Goal: Information Seeking & Learning: Learn about a topic

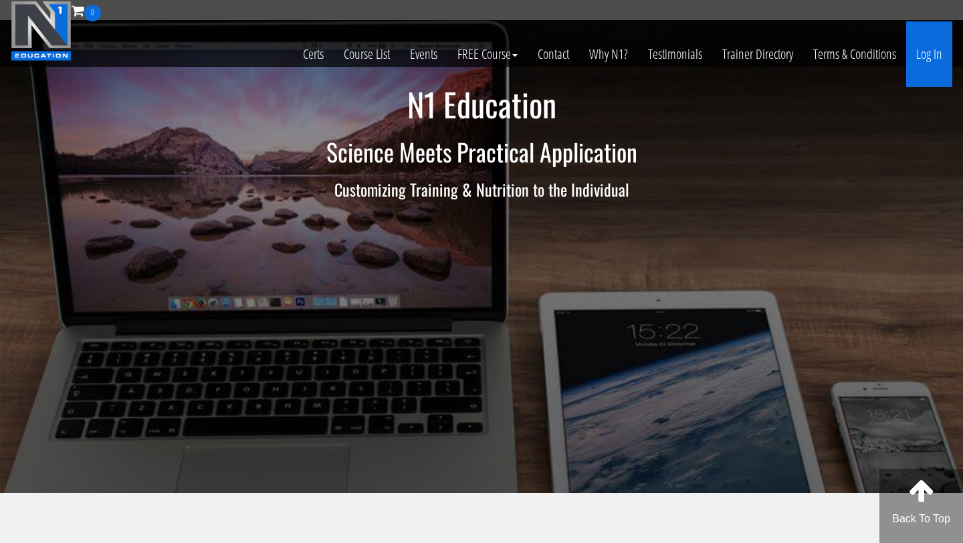
click at [935, 44] on link "Log In" at bounding box center [929, 54] width 46 height 66
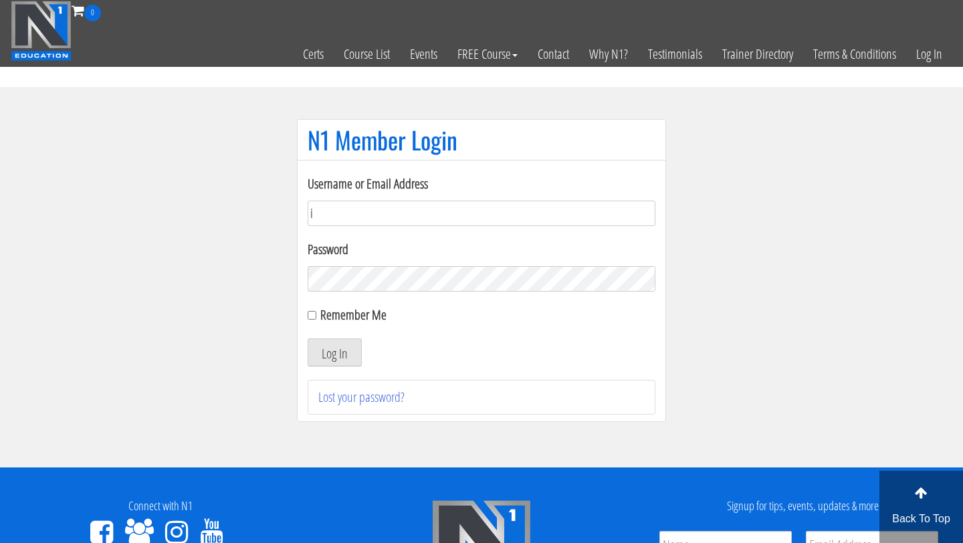
type input "[EMAIL_ADDRESS][DOMAIN_NAME]"
click at [340, 363] on button "Log In" at bounding box center [335, 352] width 54 height 28
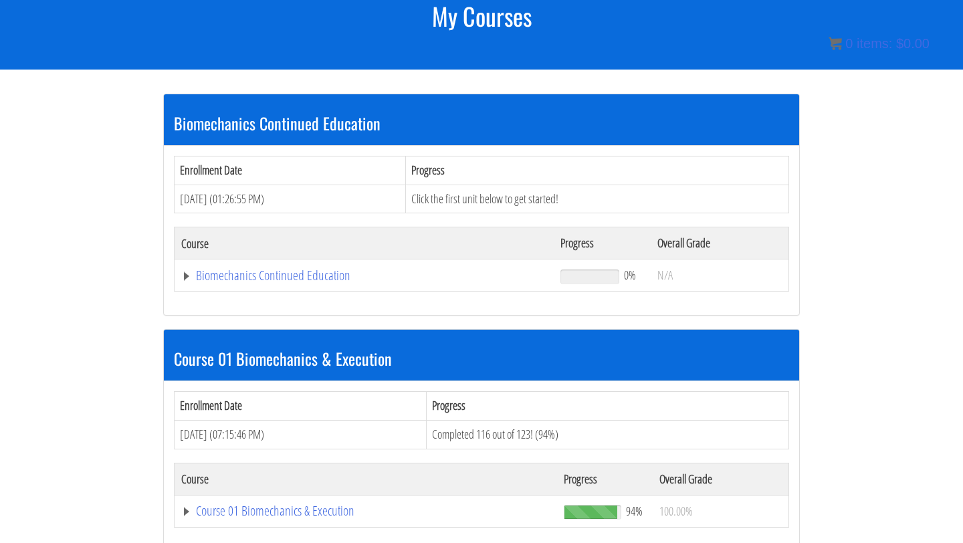
scroll to position [189, 0]
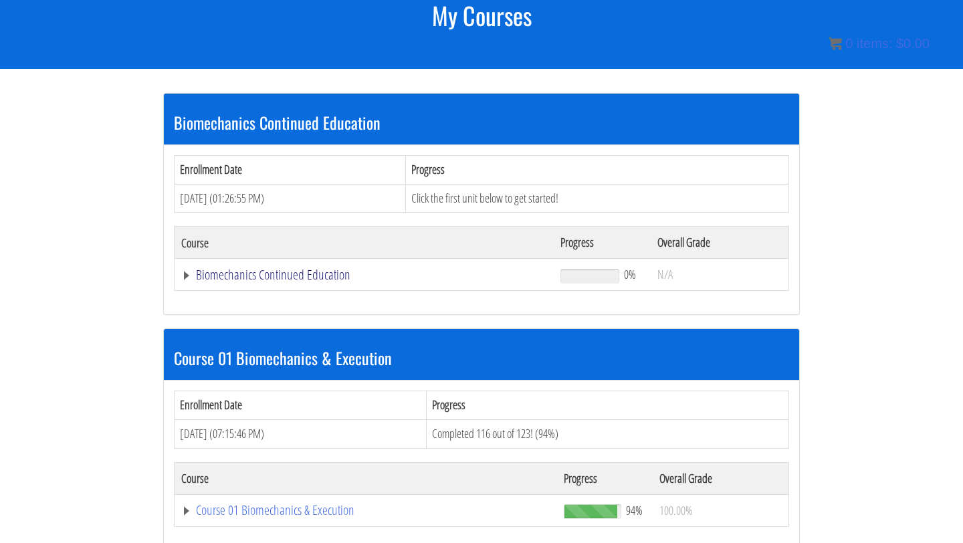
click at [264, 276] on link "Biomechanics Continued Education" at bounding box center [364, 274] width 366 height 13
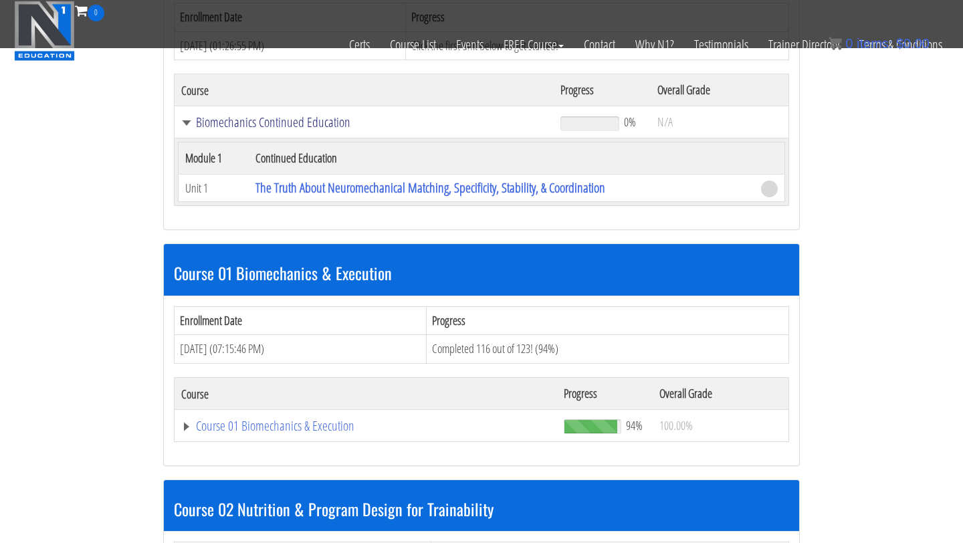
scroll to position [258, 0]
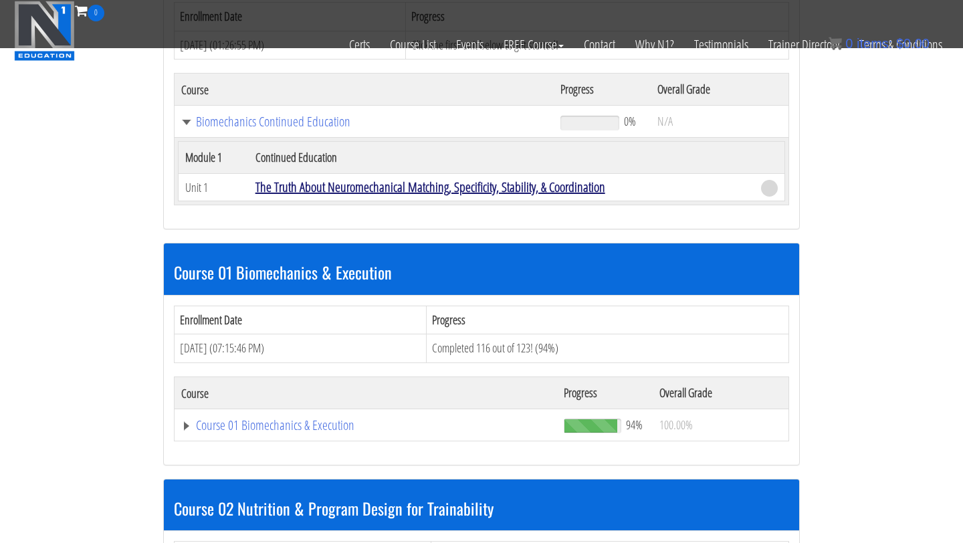
click at [317, 191] on link "The Truth About Neuromechanical Matching, Specificity, Stability, & Coordination" at bounding box center [430, 187] width 350 height 18
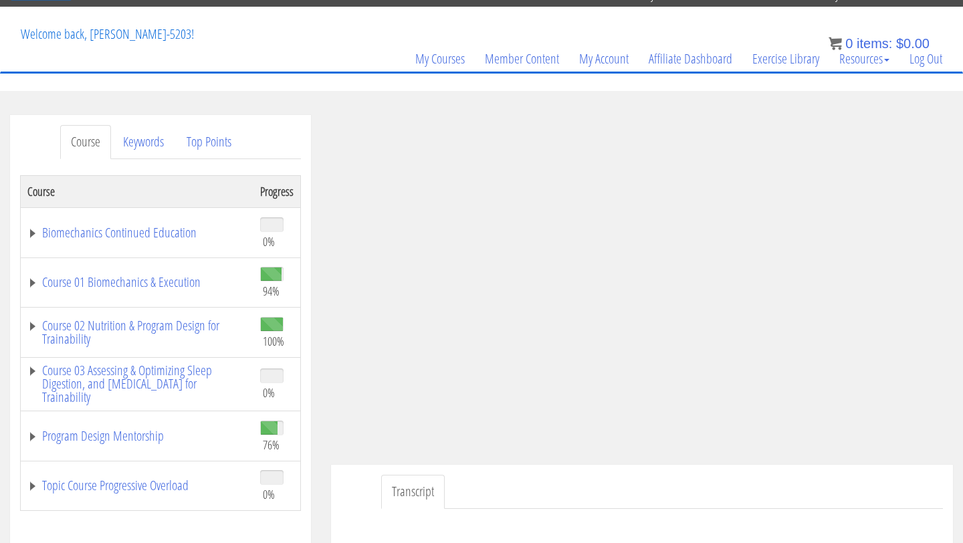
scroll to position [38, 0]
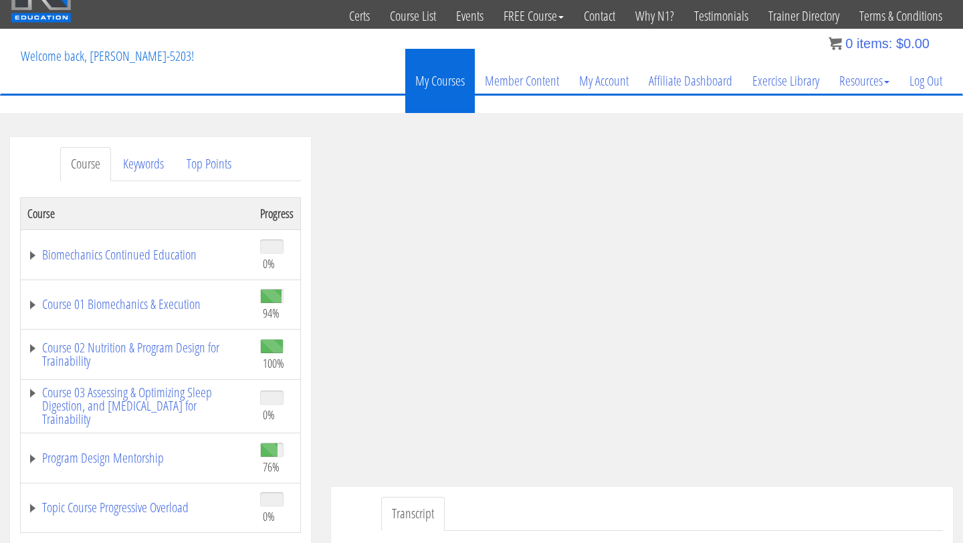
click at [437, 85] on link "My Courses" at bounding box center [440, 81] width 70 height 64
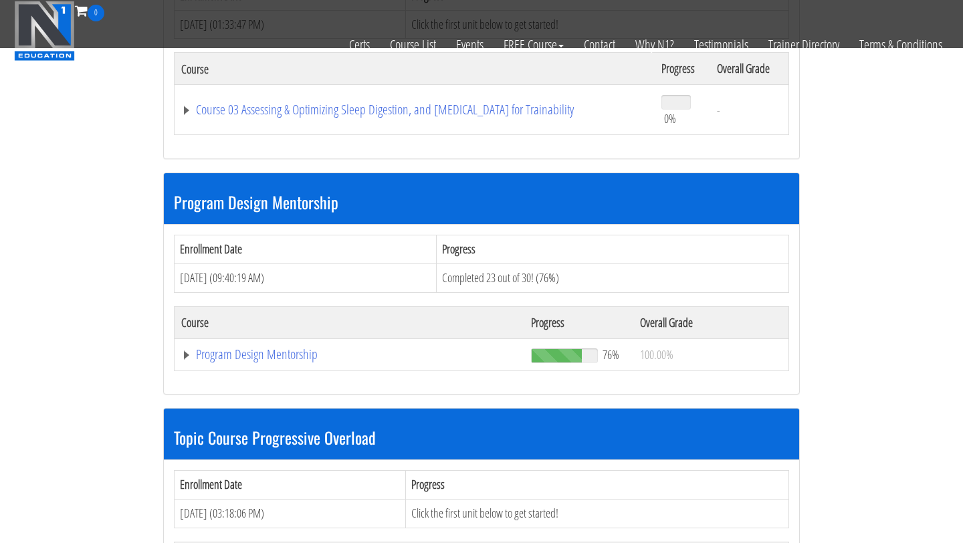
scroll to position [1006, 0]
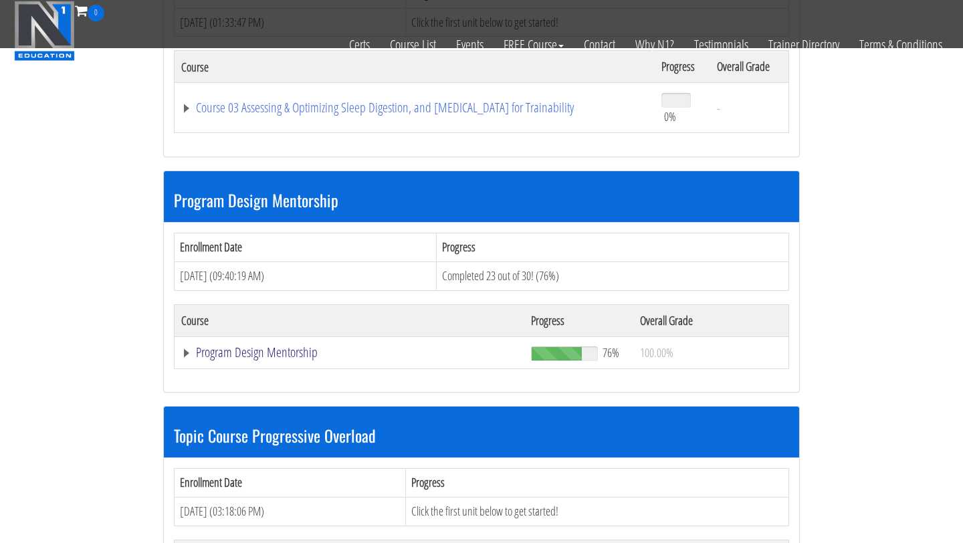
click at [292, 352] on link "Program Design Mentorship" at bounding box center [349, 352] width 336 height 13
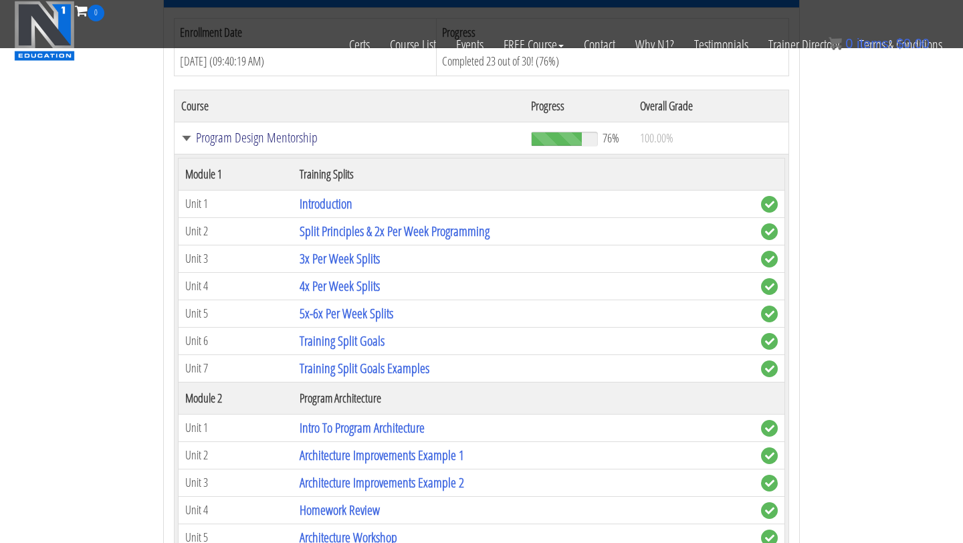
scroll to position [1220, 0]
click at [348, 286] on link "4x Per Week Splits" at bounding box center [340, 286] width 80 height 18
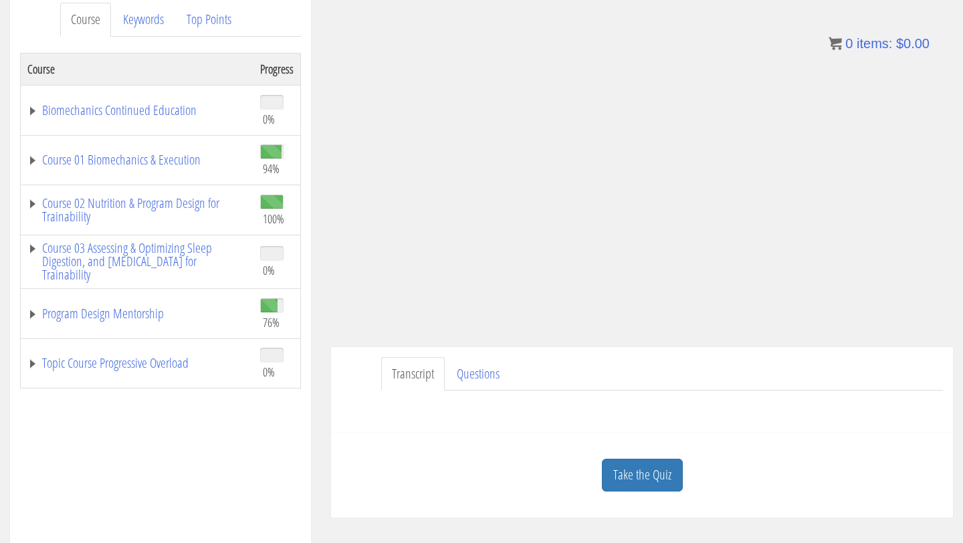
scroll to position [223, 0]
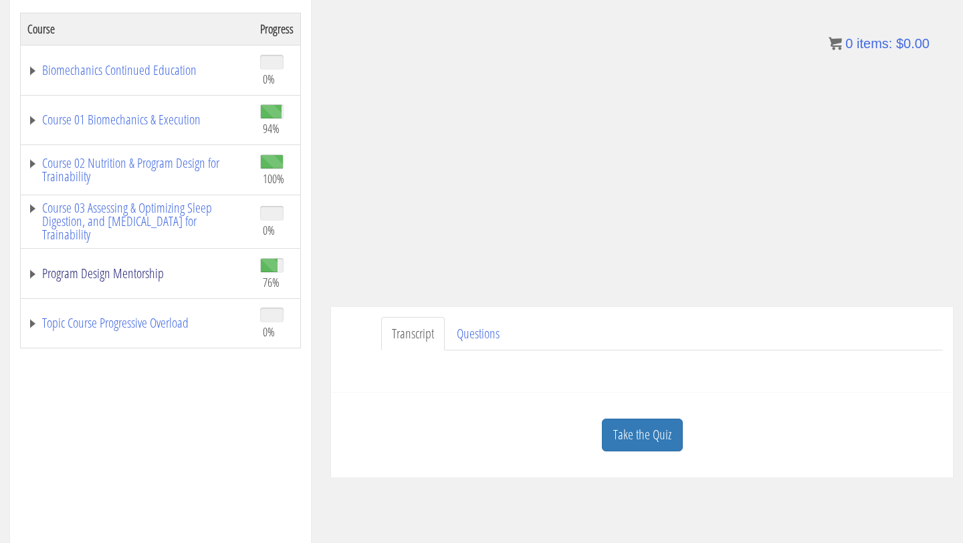
click at [33, 277] on link "Program Design Mentorship" at bounding box center [136, 273] width 219 height 13
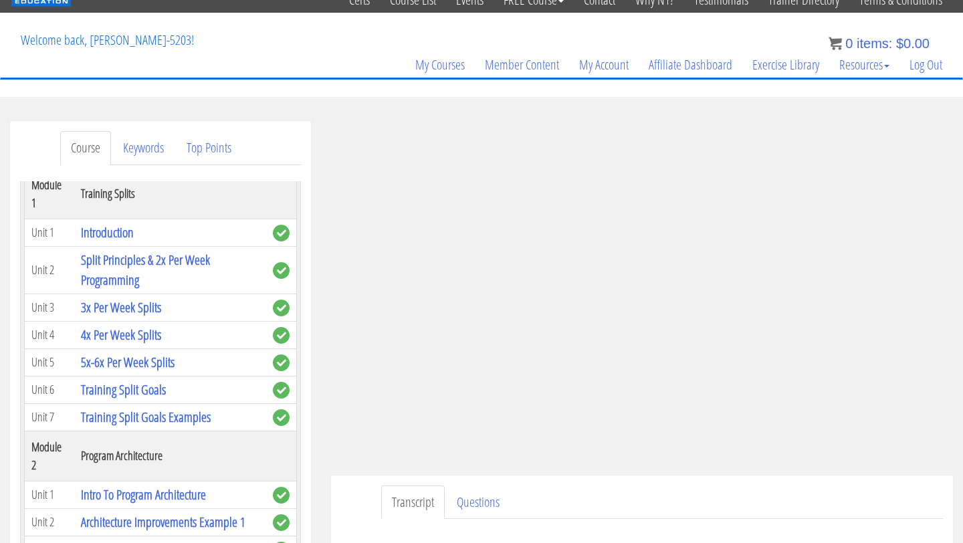
scroll to position [55, 0]
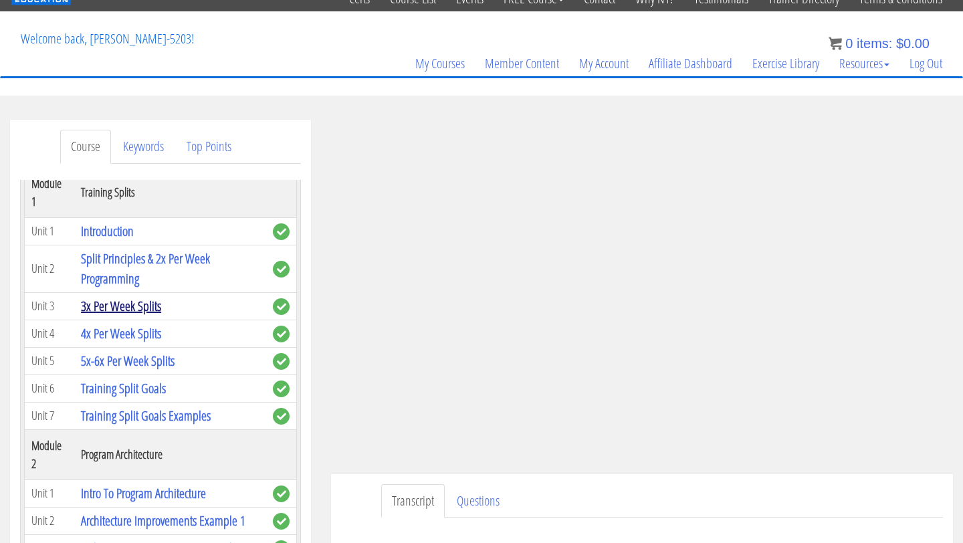
click at [134, 306] on link "3x Per Week Splits" at bounding box center [121, 306] width 80 height 18
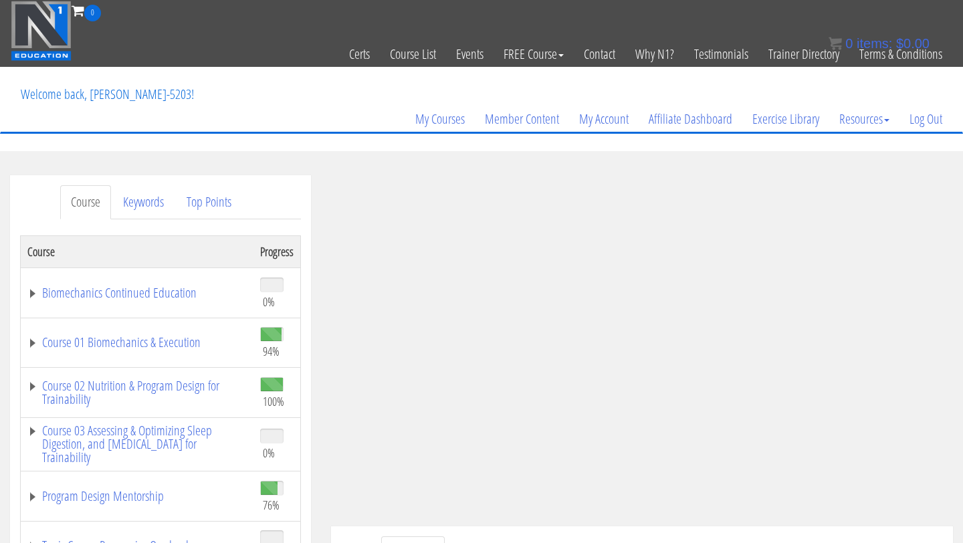
scroll to position [88, 0]
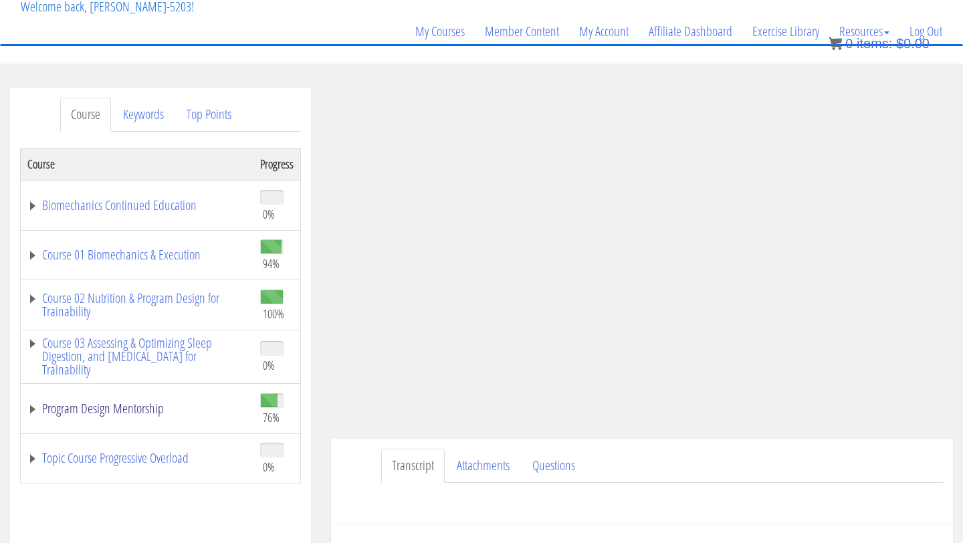
click at [34, 413] on link "Program Design Mentorship" at bounding box center [136, 408] width 219 height 13
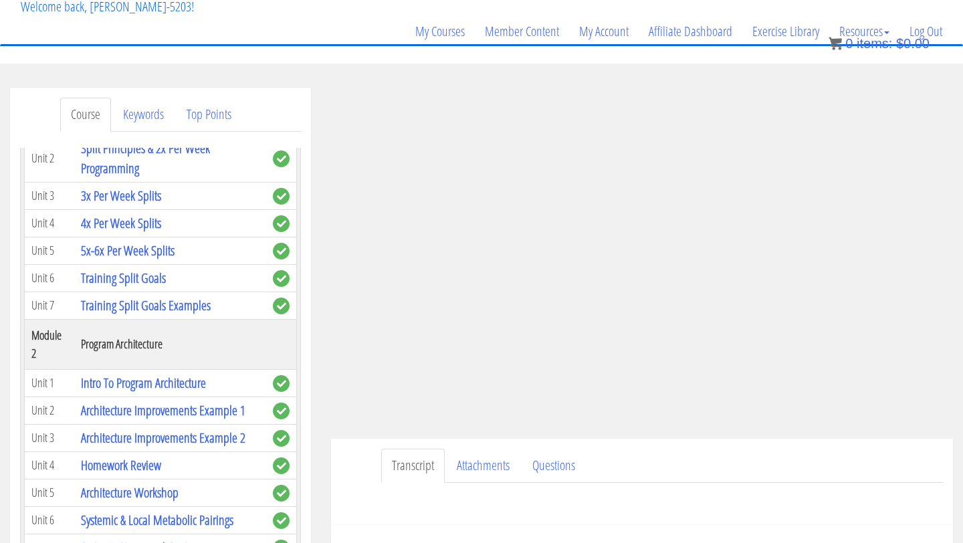
scroll to position [378, 0]
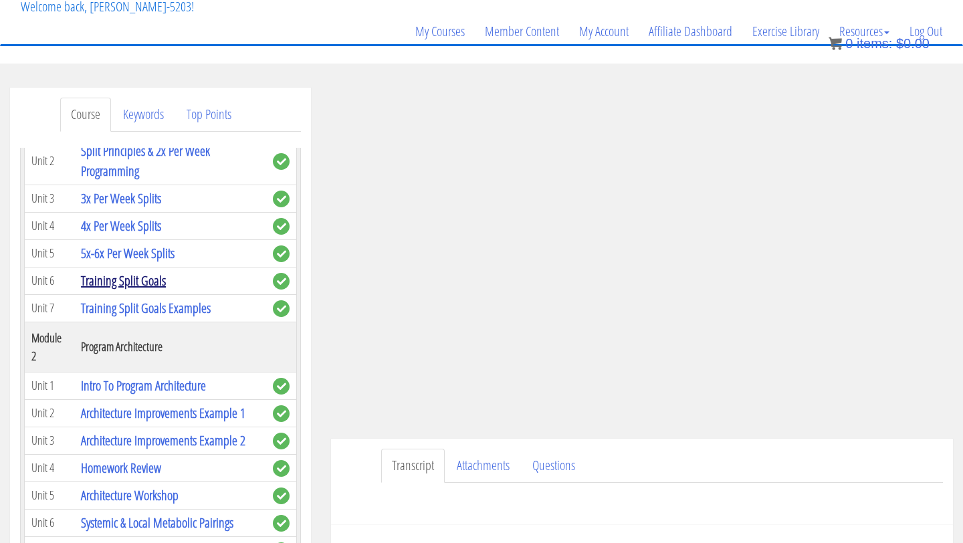
click at [143, 281] on link "Training Split Goals" at bounding box center [123, 280] width 85 height 18
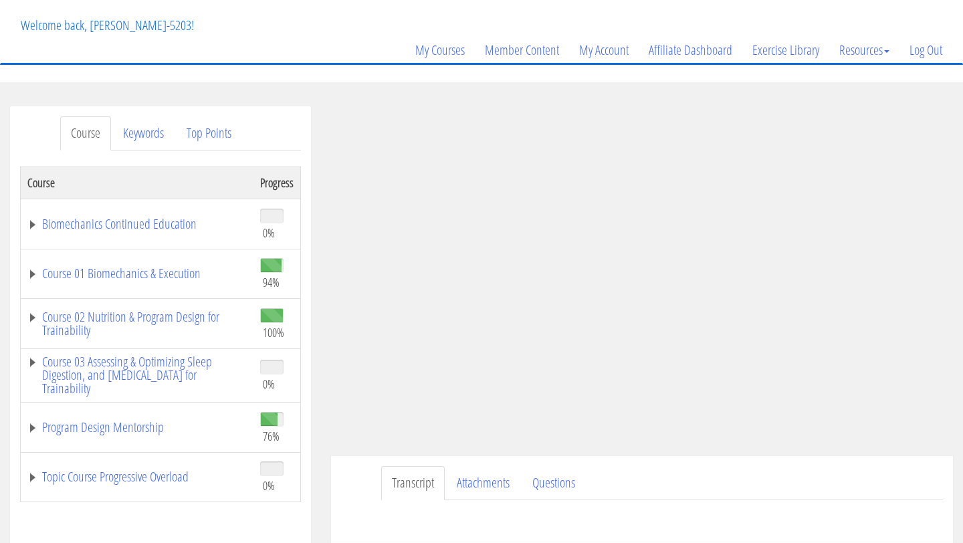
scroll to position [104, 0]
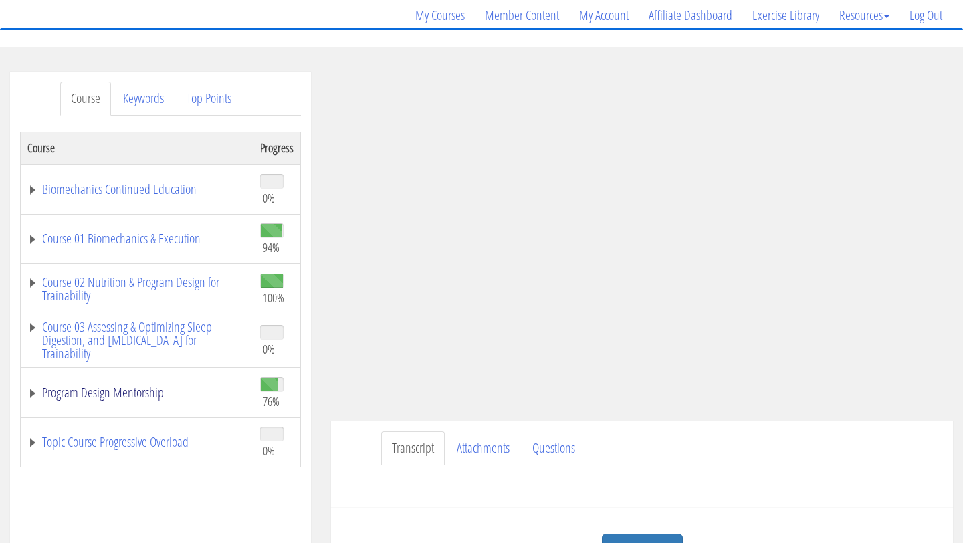
click at [37, 393] on link "Program Design Mentorship" at bounding box center [136, 392] width 219 height 13
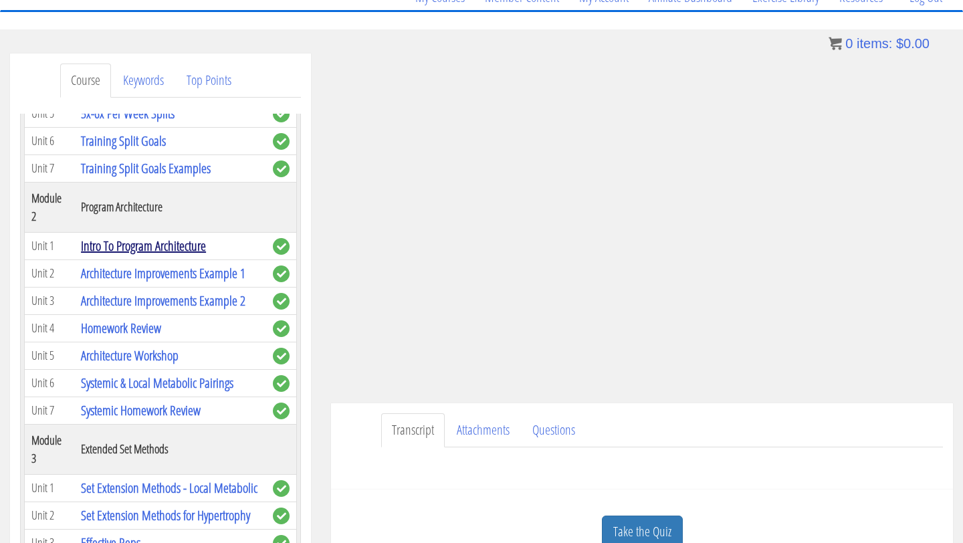
scroll to position [444, 0]
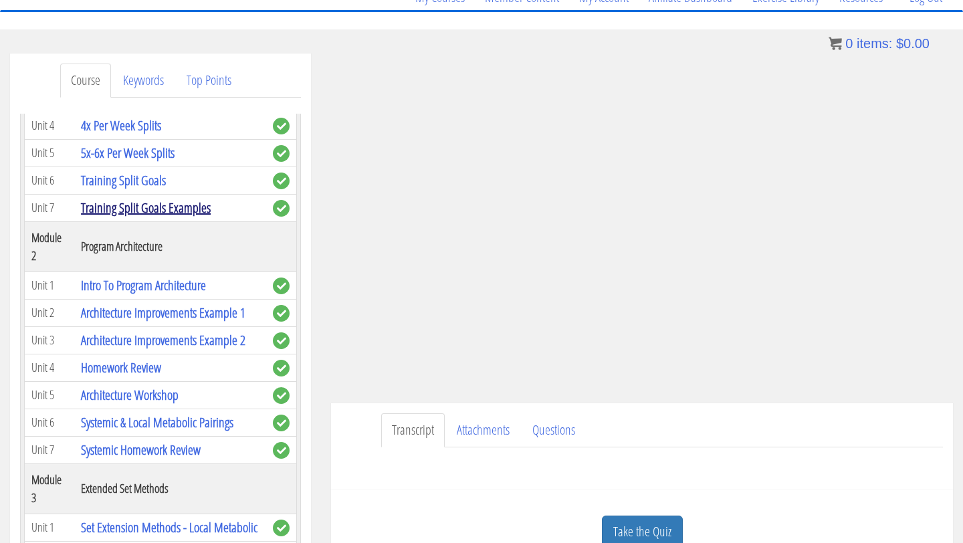
click at [163, 201] on link "Training Split Goals Examples" at bounding box center [146, 208] width 130 height 18
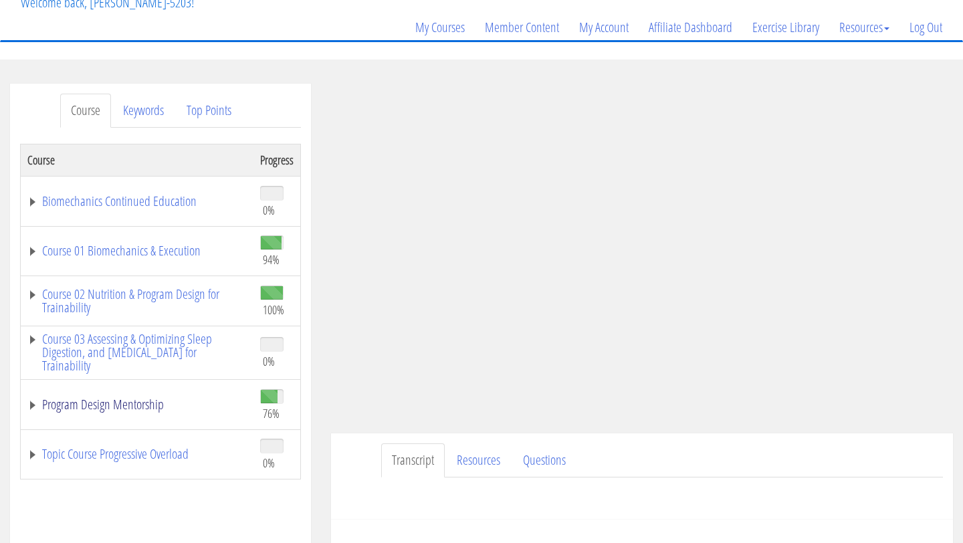
scroll to position [111, 0]
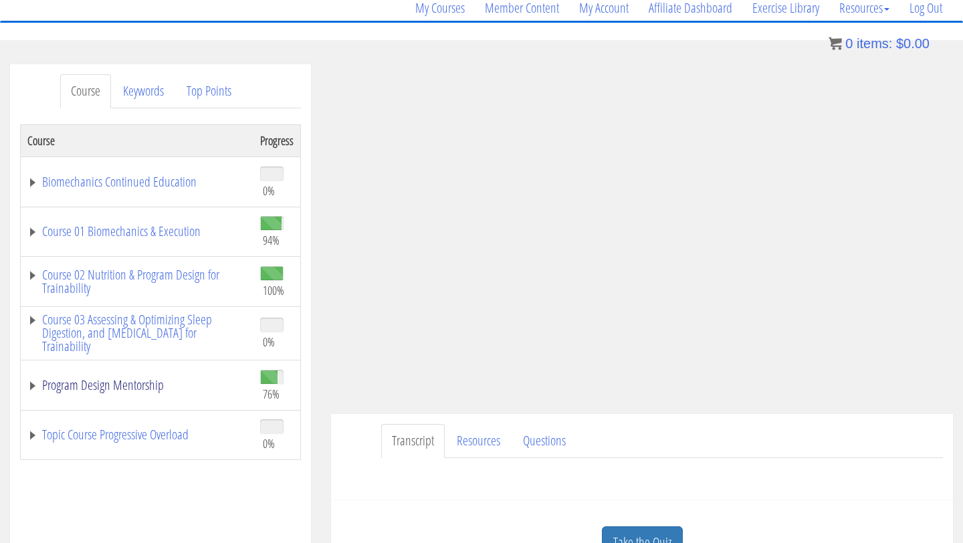
click at [33, 386] on link "Program Design Mentorship" at bounding box center [136, 384] width 219 height 13
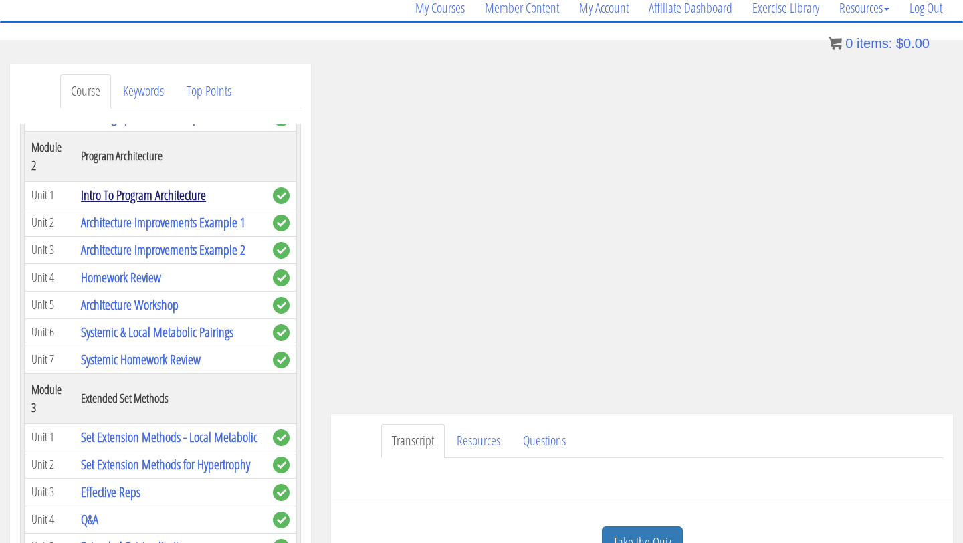
scroll to position [549, 0]
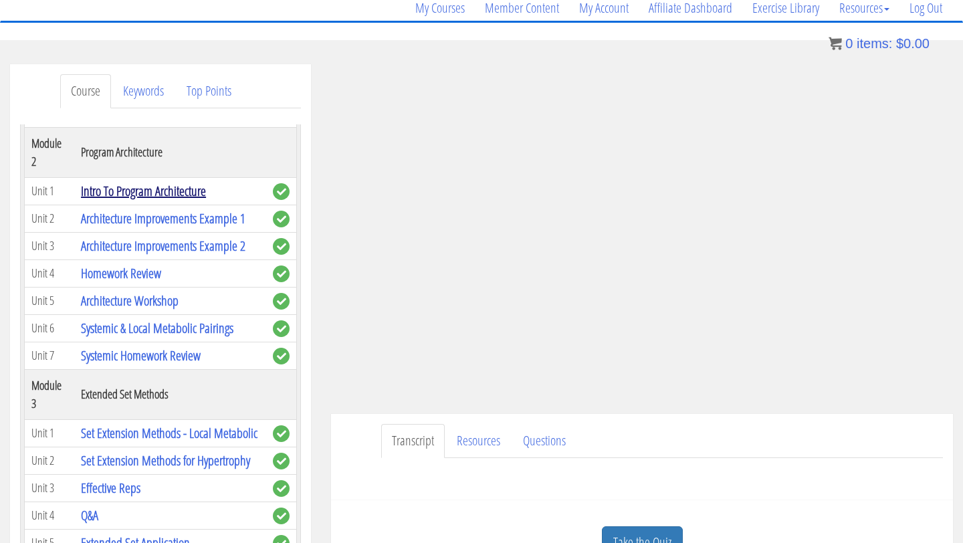
click at [189, 194] on link "Intro To Program Architecture" at bounding box center [143, 191] width 125 height 18
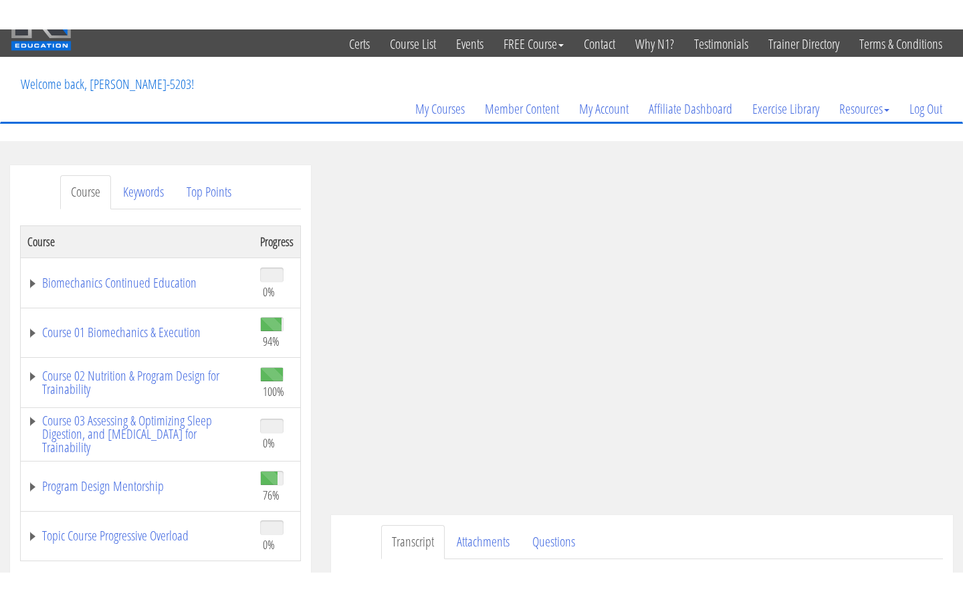
scroll to position [59, 0]
